Goal: Download file/media

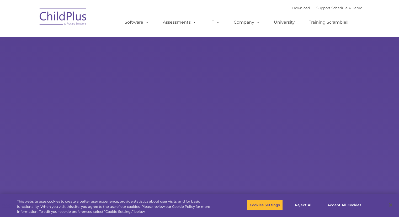
select select "MEDIUM"
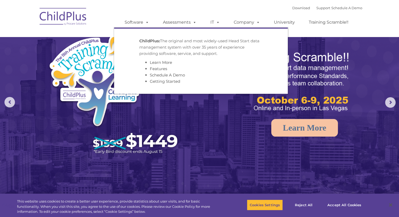
click at [146, 28] on ul "ChildPlus: The original and most widely-used Head Start data management system …" at bounding box center [201, 61] width 174 height 66
click at [148, 23] on span at bounding box center [146, 22] width 6 height 5
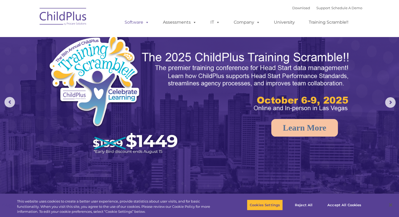
click at [148, 23] on span at bounding box center [146, 22] width 6 height 5
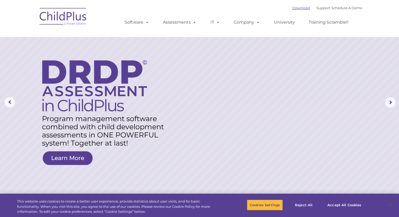
click at [294, 8] on link "Download" at bounding box center [301, 8] width 18 height 4
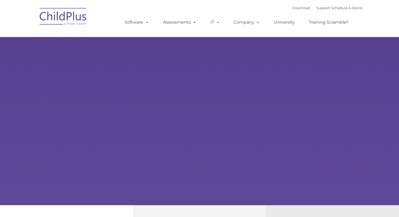
type input ""
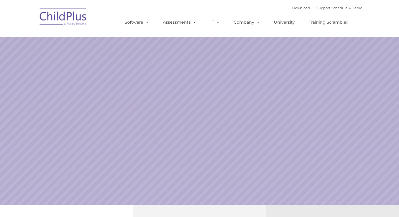
select select "MEDIUM"
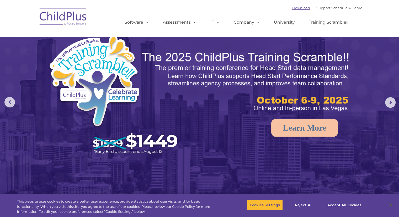
click at [296, 9] on link "Download" at bounding box center [301, 8] width 18 height 4
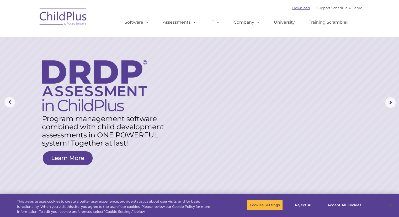
click at [295, 8] on link "Download" at bounding box center [301, 8] width 18 height 4
